Goal: Information Seeking & Learning: Learn about a topic

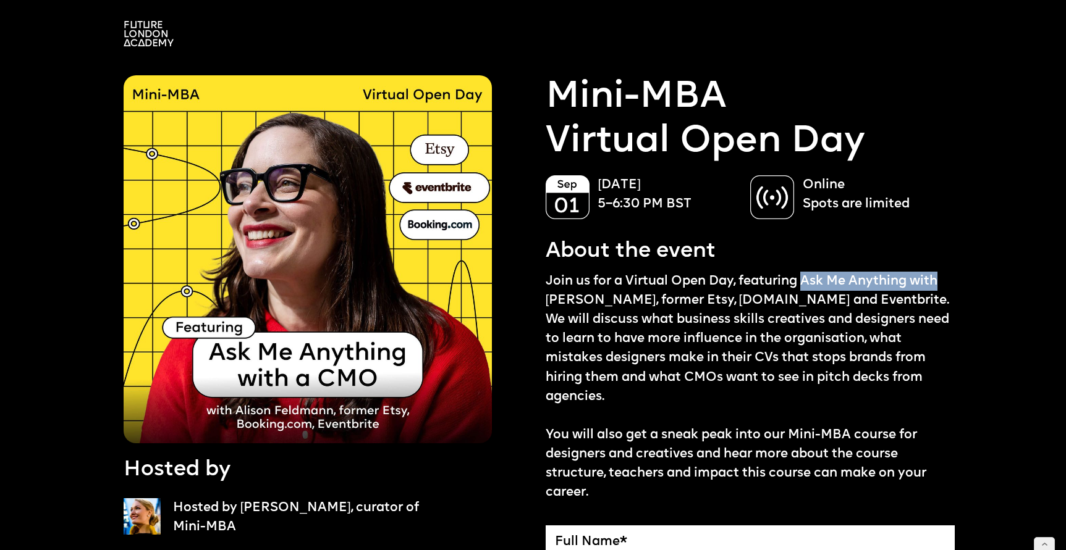
drag, startPoint x: 805, startPoint y: 279, endPoint x: 952, endPoint y: 280, distance: 147.1
click at [952, 280] on p "Join us for a Virtual Open Day, featuring Ask Me Anything with [PERSON_NAME], f…" at bounding box center [751, 387] width 410 height 230
copy p "Ask Me Anything with"
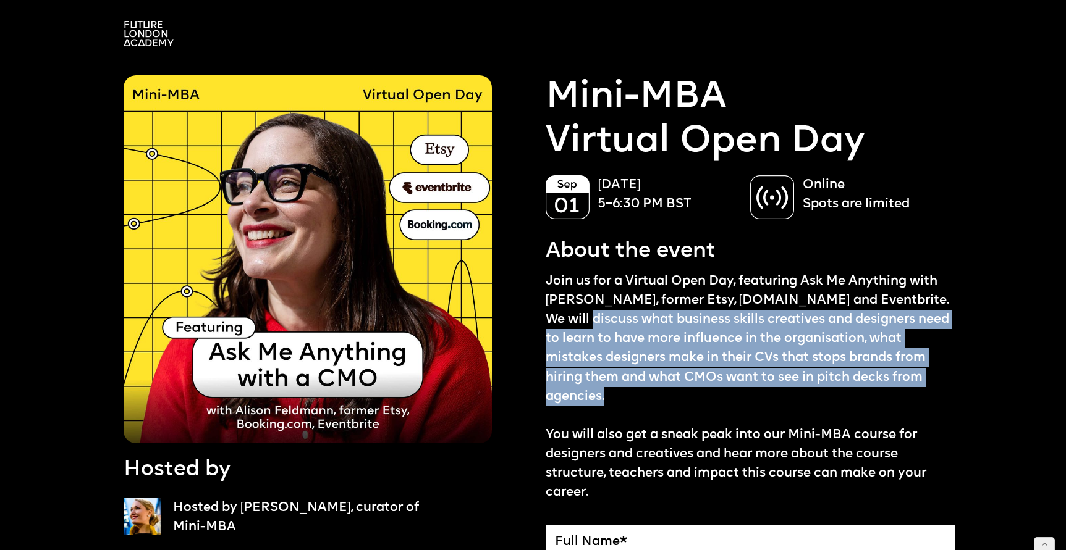
drag, startPoint x: 569, startPoint y: 319, endPoint x: 925, endPoint y: 373, distance: 359.9
click at [925, 373] on p "Join us for a Virtual Open Day, featuring Ask Me Anything with [PERSON_NAME], f…" at bounding box center [751, 387] width 410 height 230
copy p "discuss what business skills creatives and designers need to learn to have more…"
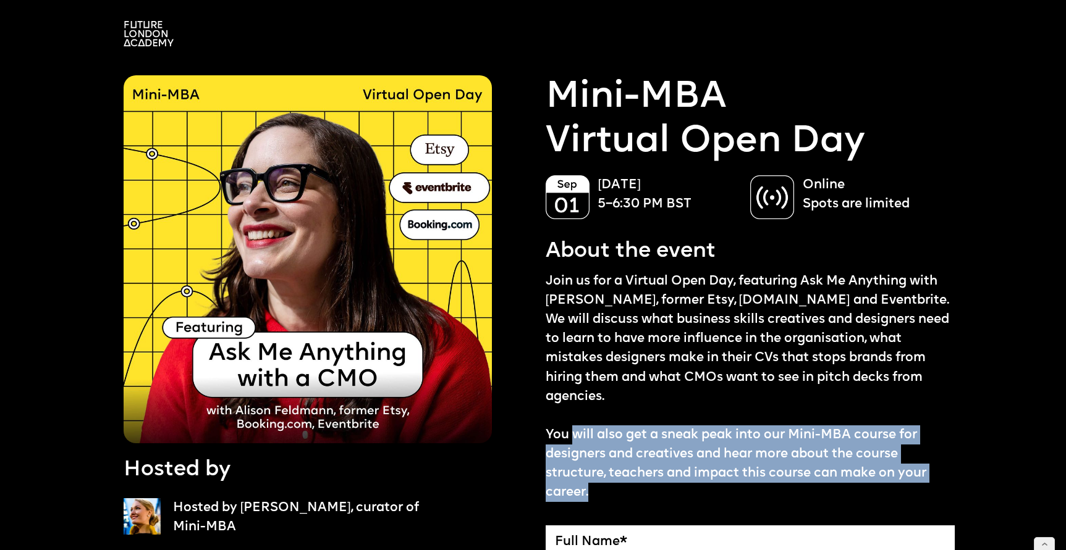
drag, startPoint x: 589, startPoint y: 474, endPoint x: 572, endPoint y: 414, distance: 63.0
click at [572, 414] on p "Join us for a Virtual Open Day, featuring Ask Me Anything with [PERSON_NAME], f…" at bounding box center [751, 387] width 410 height 230
copy p "will also get a sneak peak into our Mini-MBA course for designers and creatives…"
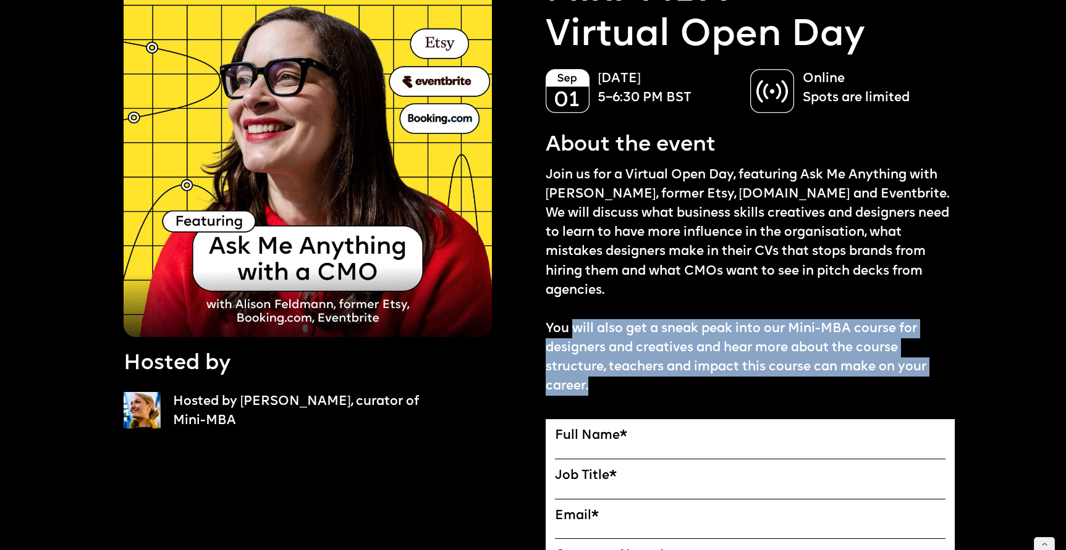
scroll to position [109, 0]
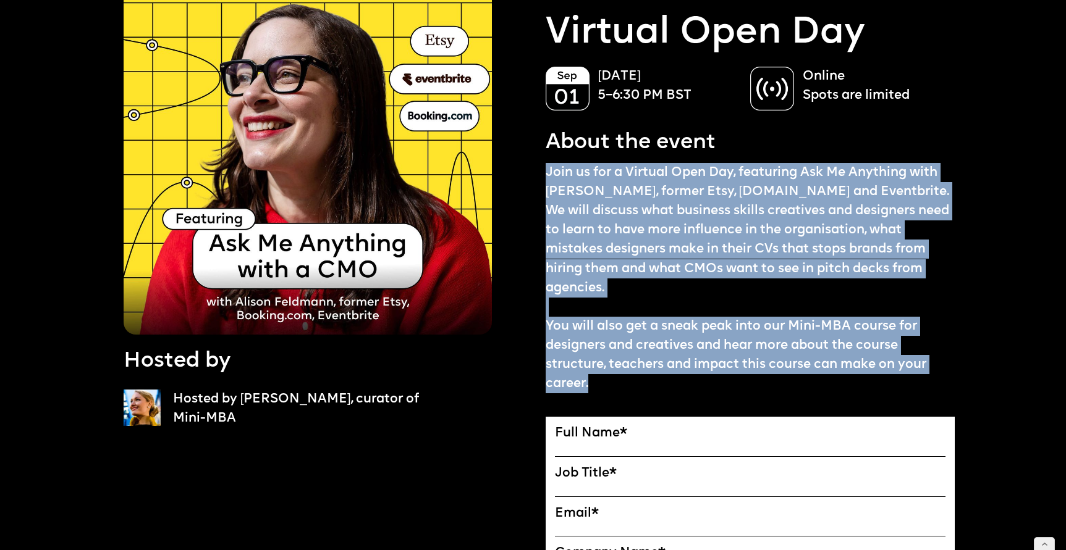
drag, startPoint x: 547, startPoint y: 170, endPoint x: 641, endPoint y: 374, distance: 224.5
click at [641, 374] on p "Join us for a Virtual Open Day, featuring Ask Me Anything with [PERSON_NAME], f…" at bounding box center [751, 278] width 410 height 230
copy p "Join us for a Virtual Open Day, featuring Ask Me Anything with [PERSON_NAME], f…"
click at [567, 177] on p "Join us for a Virtual Open Day, featuring Ask Me Anything with [PERSON_NAME], f…" at bounding box center [751, 278] width 410 height 230
drag, startPoint x: 549, startPoint y: 170, endPoint x: 649, endPoint y: 364, distance: 218.6
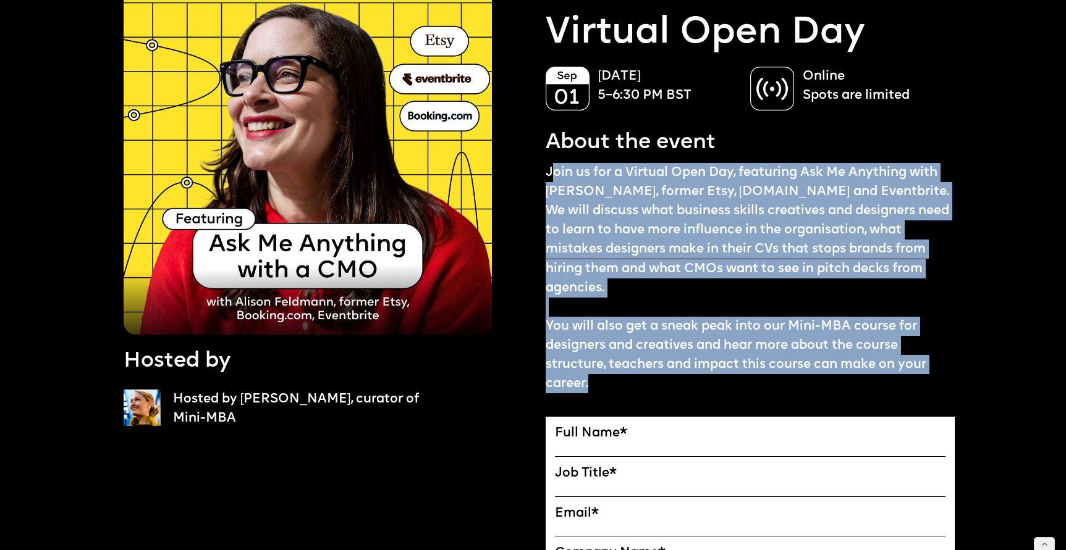
click at [649, 364] on p "Join us for a Virtual Open Day, featuring Ask Me Anything with [PERSON_NAME], f…" at bounding box center [751, 278] width 410 height 230
click at [575, 205] on p "Join us for a Virtual Open Day, featuring Ask Me Anything with [PERSON_NAME], f…" at bounding box center [751, 278] width 410 height 230
drag, startPoint x: 543, startPoint y: 171, endPoint x: 615, endPoint y: 366, distance: 207.6
copy p "Join us for a Virtual Open Day, featuring Ask Me Anything with [PERSON_NAME], f…"
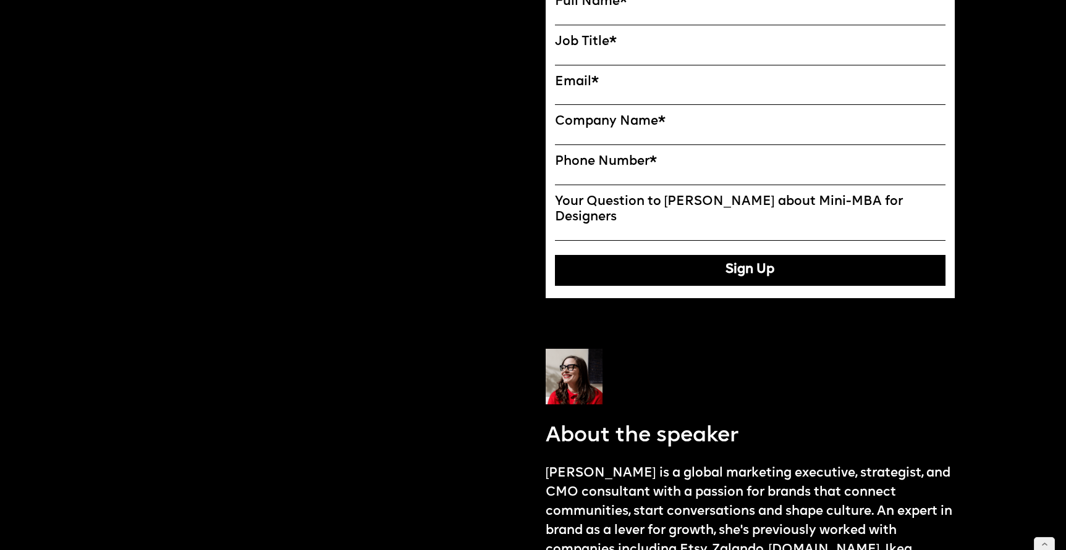
scroll to position [803, 0]
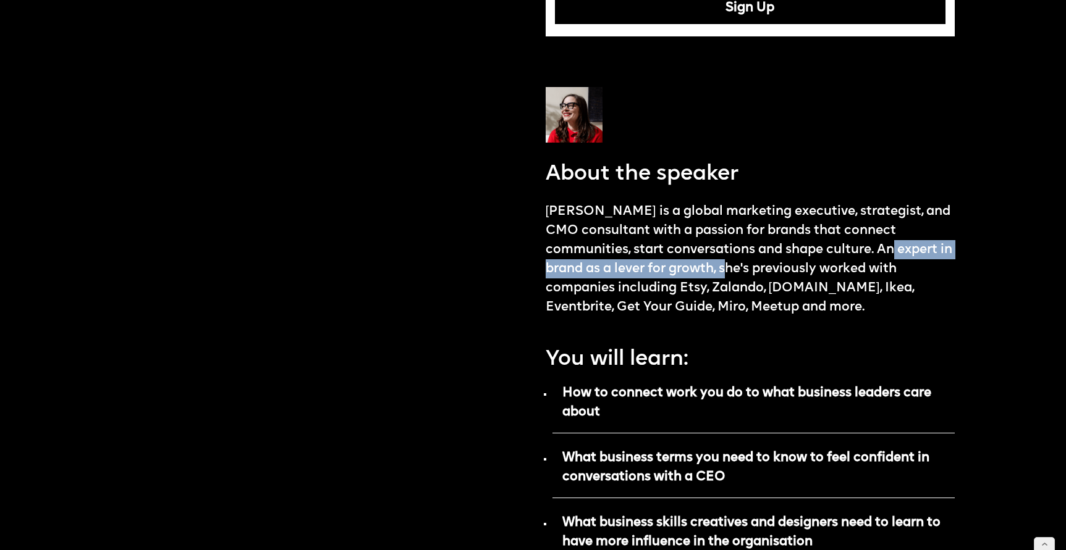
drag, startPoint x: 878, startPoint y: 212, endPoint x: 727, endPoint y: 230, distance: 152.4
click at [731, 229] on p "[PERSON_NAME] is a global marketing executive, strategist, and CMO consultant w…" at bounding box center [751, 259] width 410 height 115
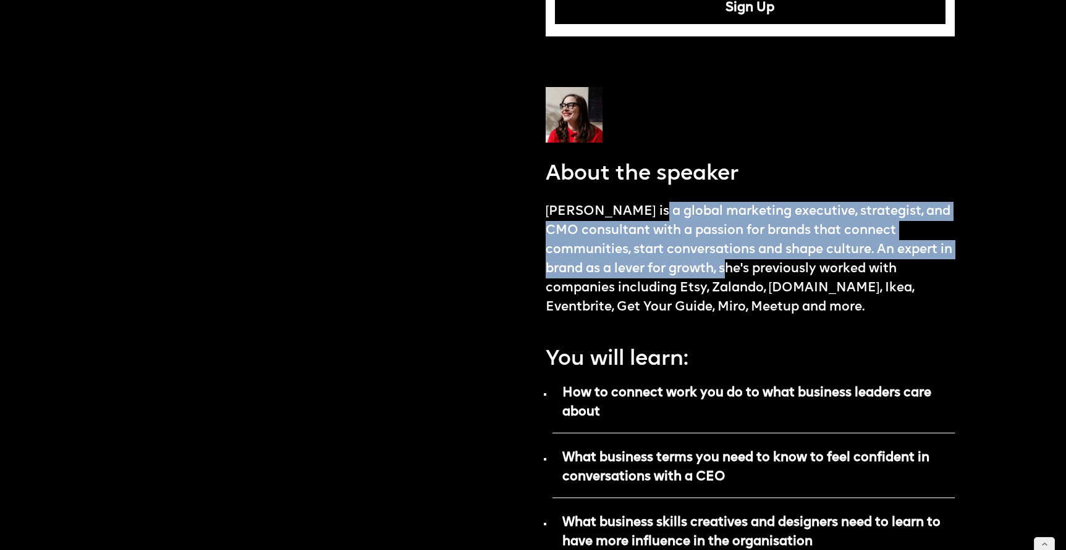
drag, startPoint x: 653, startPoint y: 173, endPoint x: 735, endPoint y: 234, distance: 101.6
click at [735, 234] on p "[PERSON_NAME] is a global marketing executive, strategist, and CMO consultant w…" at bounding box center [751, 259] width 410 height 115
copy p "is a global marketing executive, strategist, and CMO consultant with a passion …"
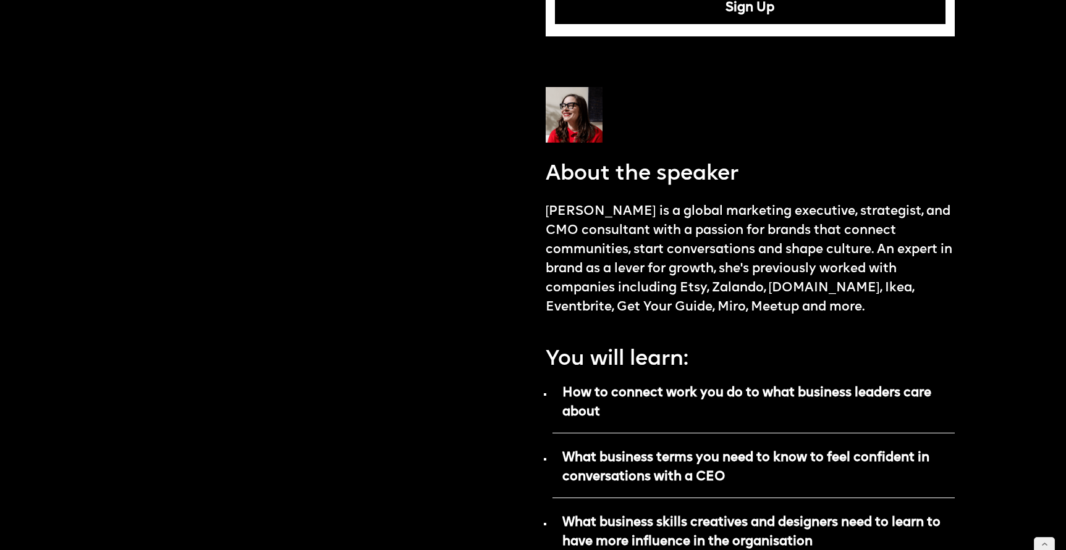
click at [875, 240] on p "[PERSON_NAME] is a global marketing executive, strategist, and CMO consultant w…" at bounding box center [751, 259] width 410 height 115
drag, startPoint x: 560, startPoint y: 233, endPoint x: 730, endPoint y: 233, distance: 169.9
click at [730, 233] on p "[PERSON_NAME] is a global marketing executive, strategist, and CMO consultant w…" at bounding box center [751, 259] width 410 height 115
click at [846, 202] on p "[PERSON_NAME] is a global marketing executive, strategist, and CMO consultant w…" at bounding box center [751, 259] width 410 height 115
drag, startPoint x: 732, startPoint y: 230, endPoint x: 564, endPoint y: 230, distance: 167.4
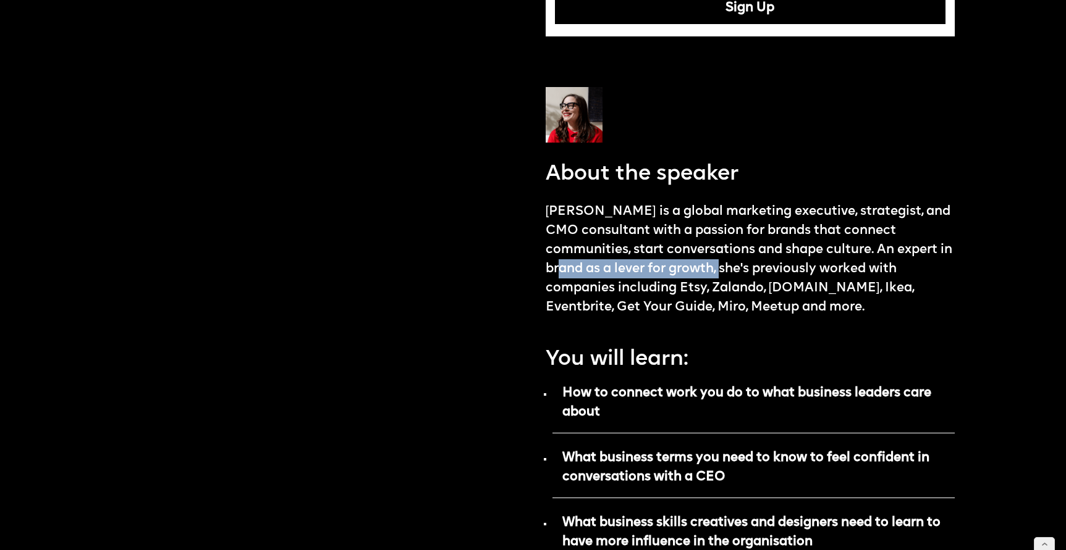
click at [563, 230] on p "[PERSON_NAME] is a global marketing executive, strategist, and CMO consultant w…" at bounding box center [751, 259] width 410 height 115
copy p "brand as a lever for growth"
